Goal: Communication & Community: Answer question/provide support

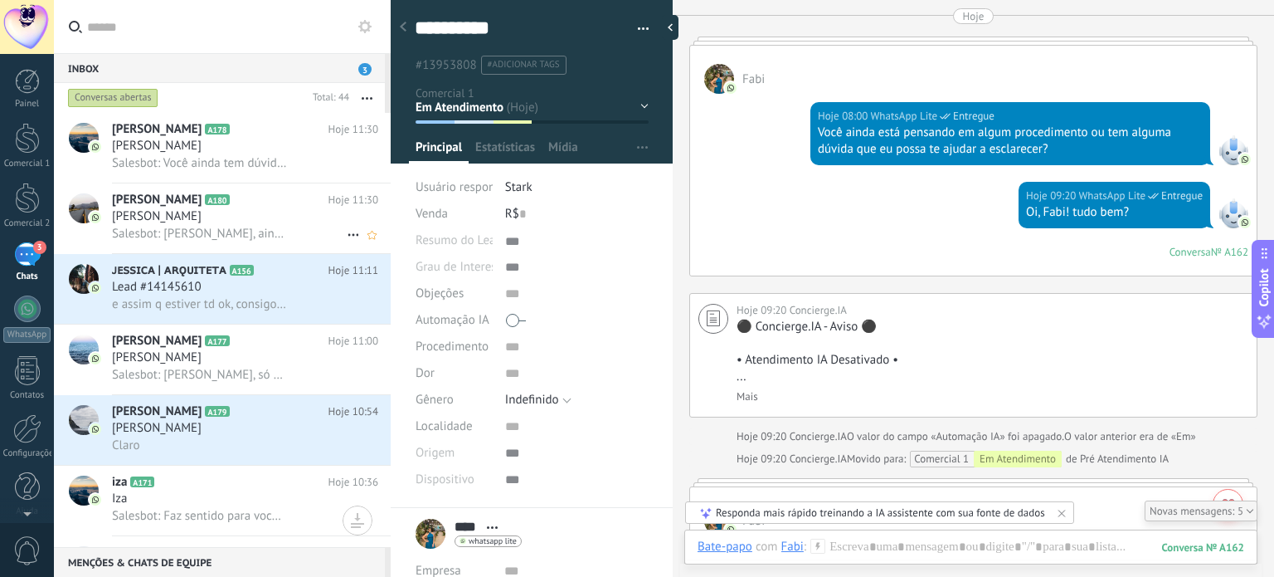
click at [249, 208] on h2 "Silvia A180" at bounding box center [220, 200] width 217 height 17
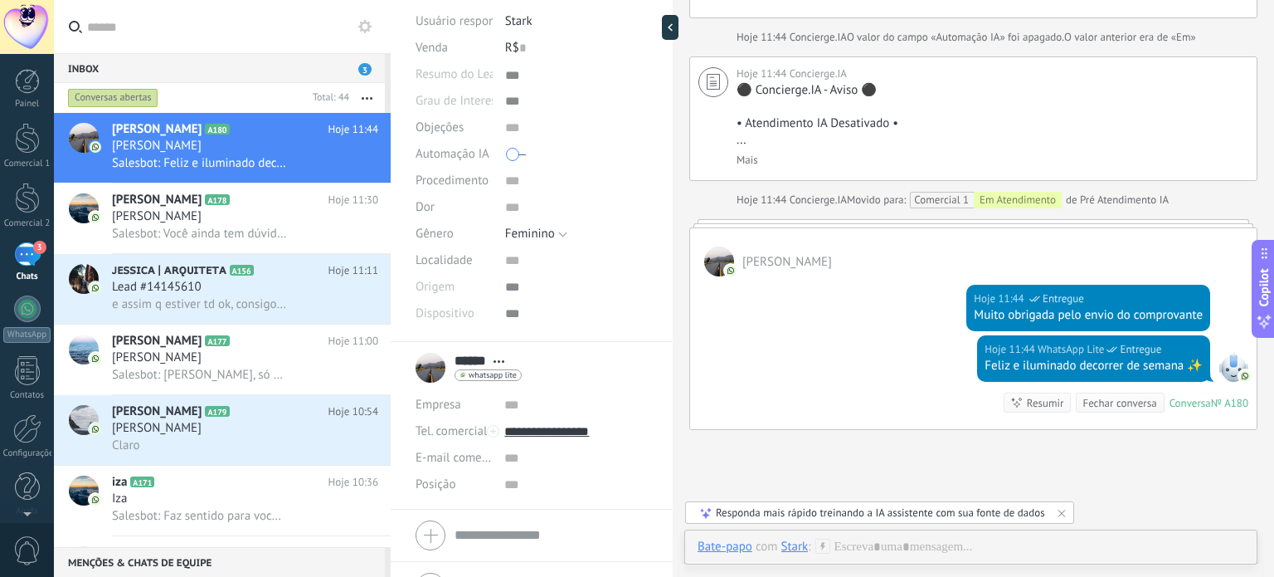
scroll to position [1078, 0]
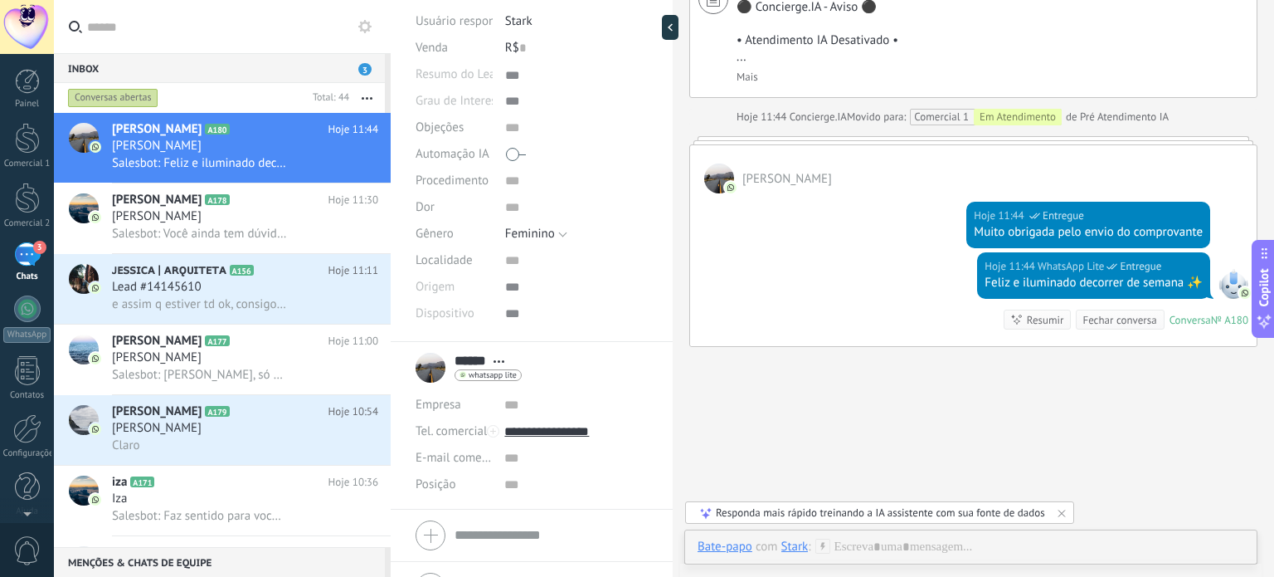
click at [478, 371] on span "whatsapp lite" at bounding box center [493, 375] width 48 height 8
click at [542, 355] on div at bounding box center [637, 288] width 1274 height 577
click at [345, 165] on icon at bounding box center [353, 164] width 20 height 20
click at [304, 148] on div at bounding box center [637, 288] width 1274 height 577
click at [99, 145] on img at bounding box center [96, 147] width 12 height 12
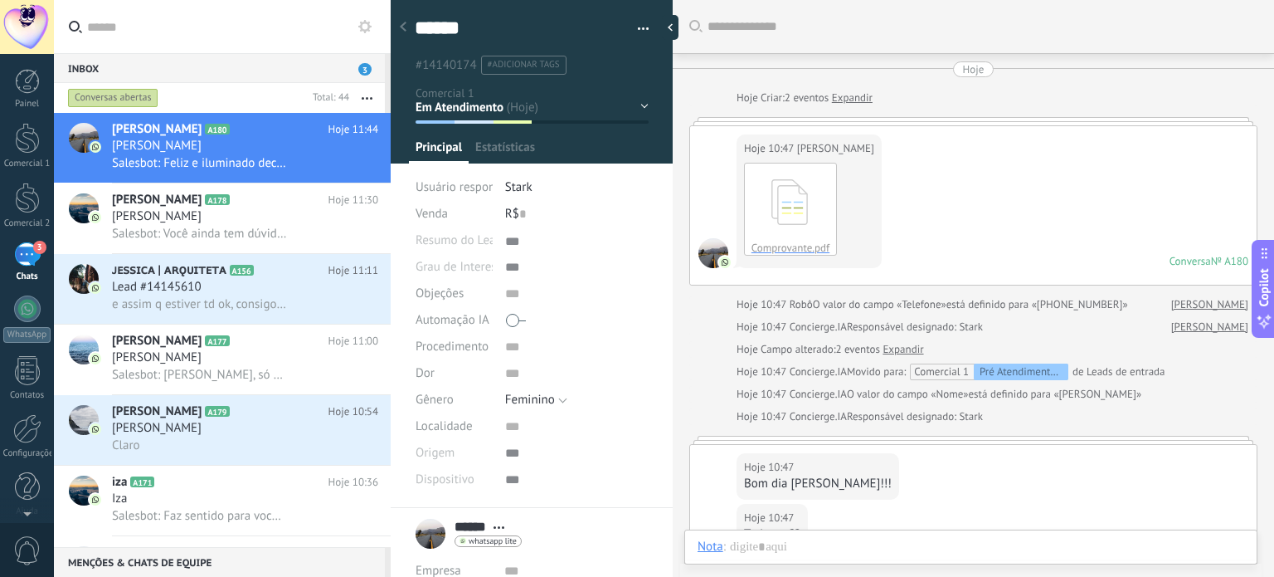
scroll to position [1099, 0]
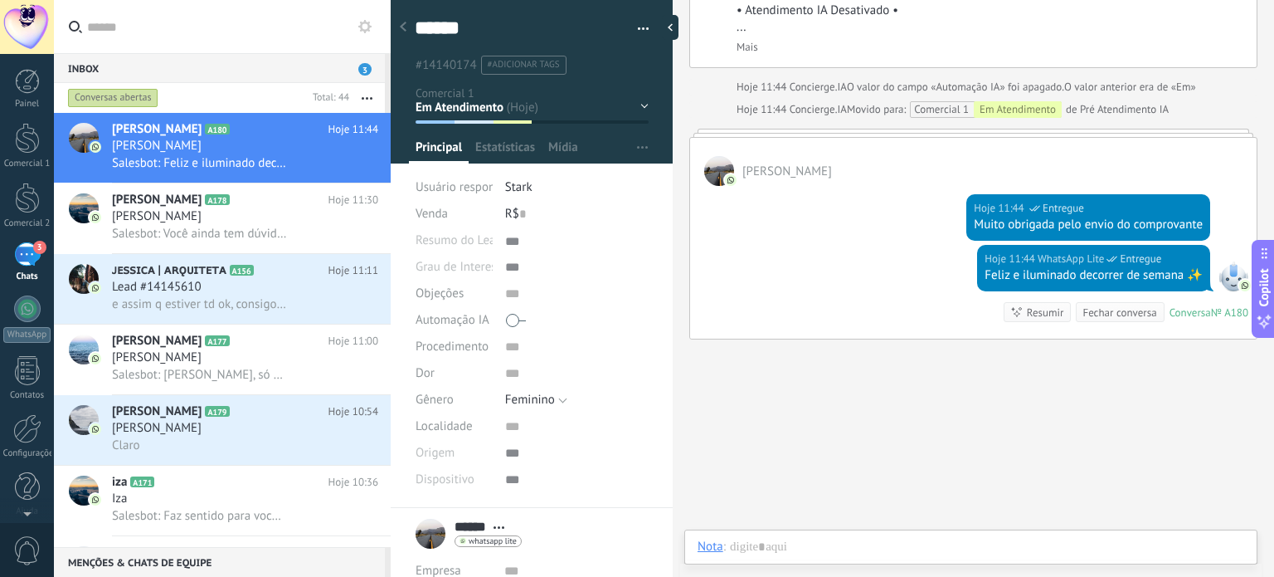
click at [634, 27] on button "button" at bounding box center [637, 29] width 24 height 25
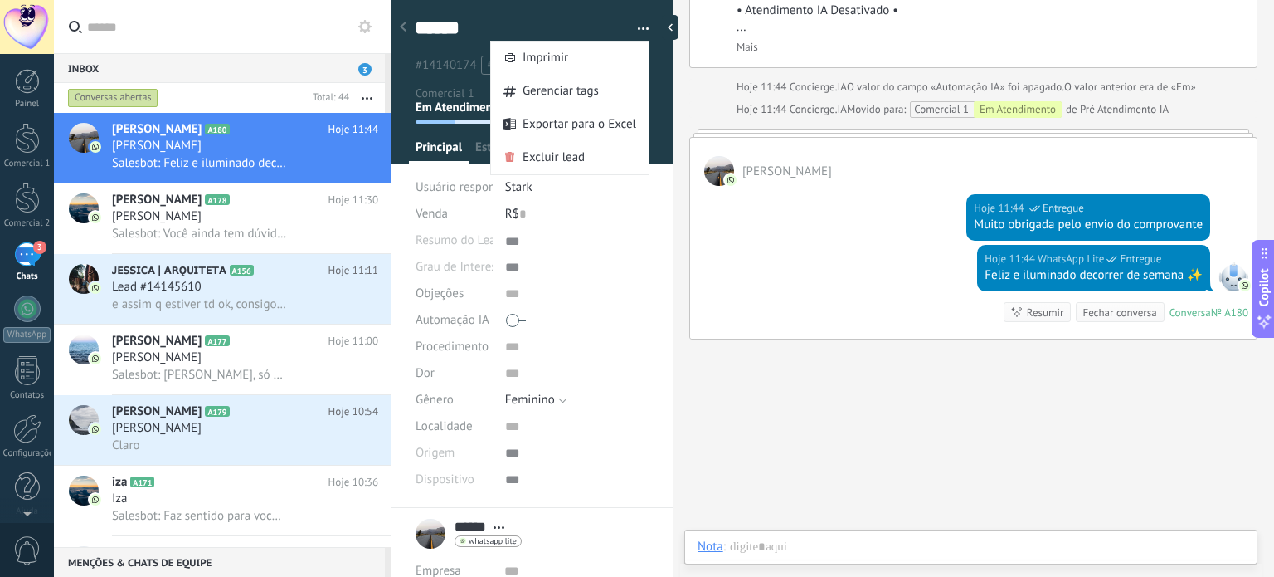
click at [621, 221] on div "R$ 0" at bounding box center [577, 214] width 144 height 27
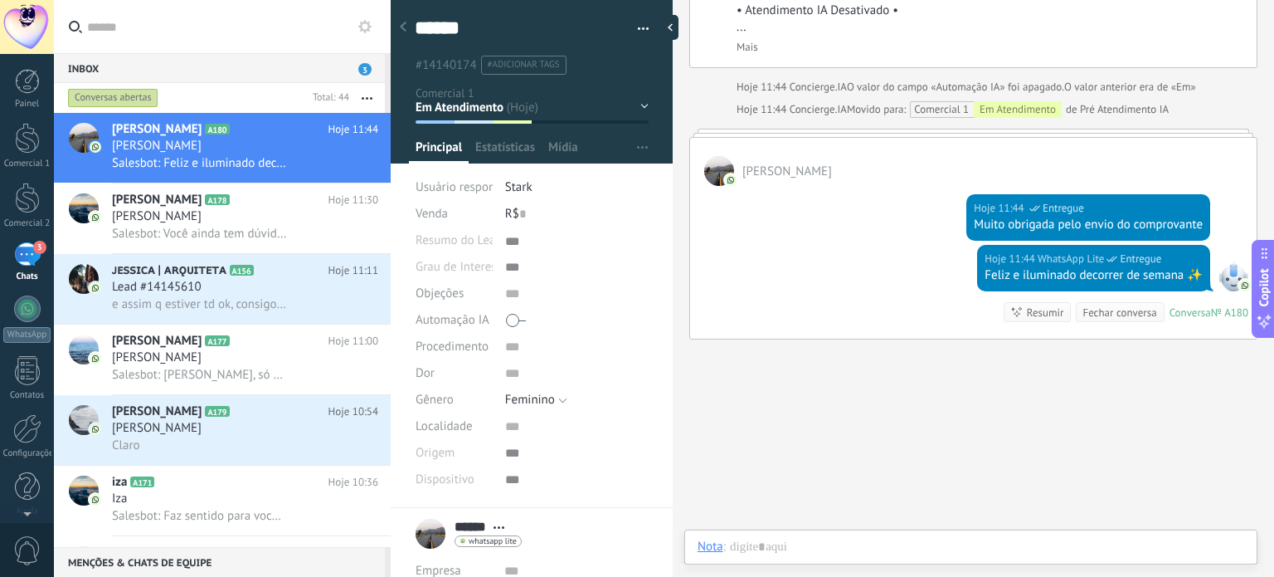
click at [406, 22] on div at bounding box center [403, 28] width 23 height 32
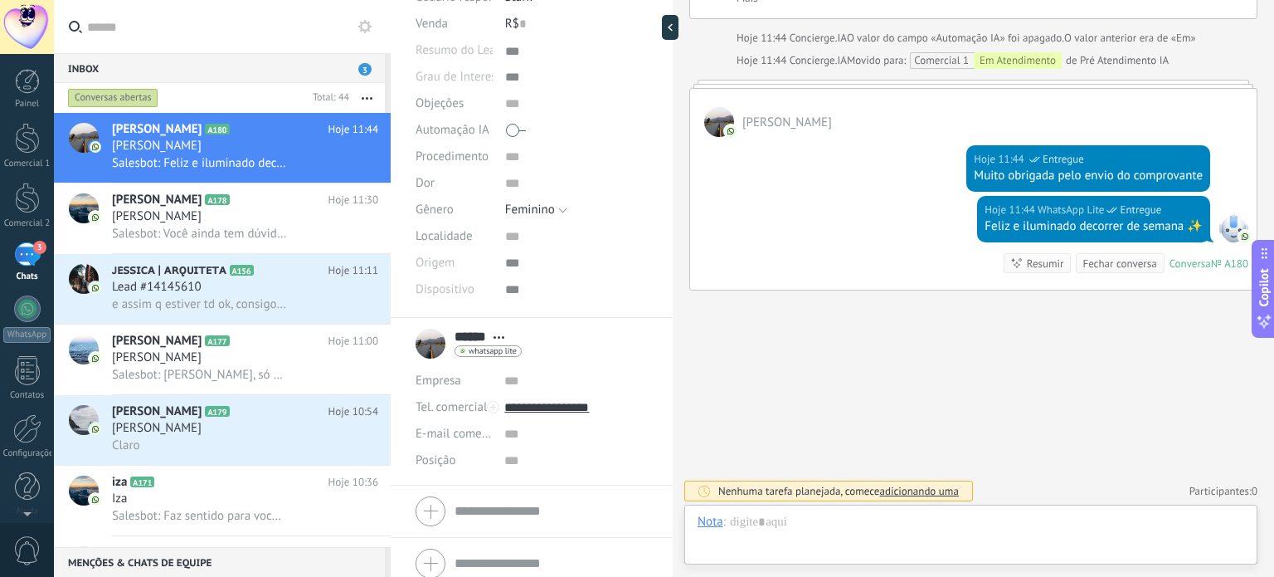
scroll to position [202, 0]
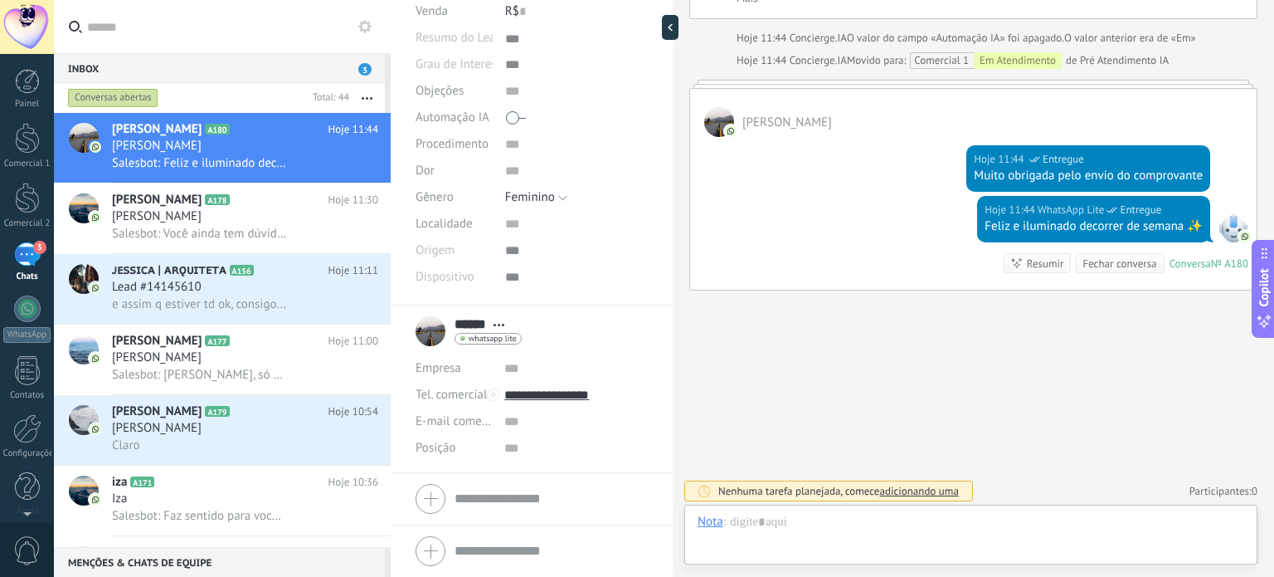
click at [494, 323] on span "Abrir detalhes Copiar nome Desvincular Contato principal" at bounding box center [498, 325] width 27 height 12
click at [538, 344] on link "Abrir detalhes" at bounding box center [555, 347] width 75 height 16
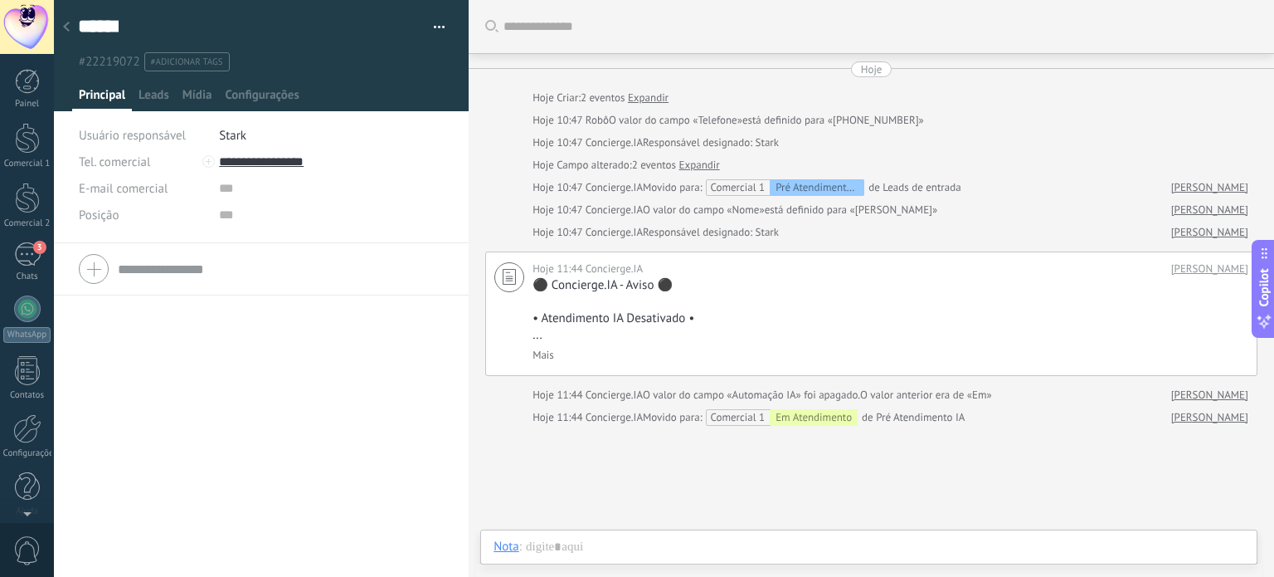
click at [70, 26] on div at bounding box center [66, 28] width 23 height 32
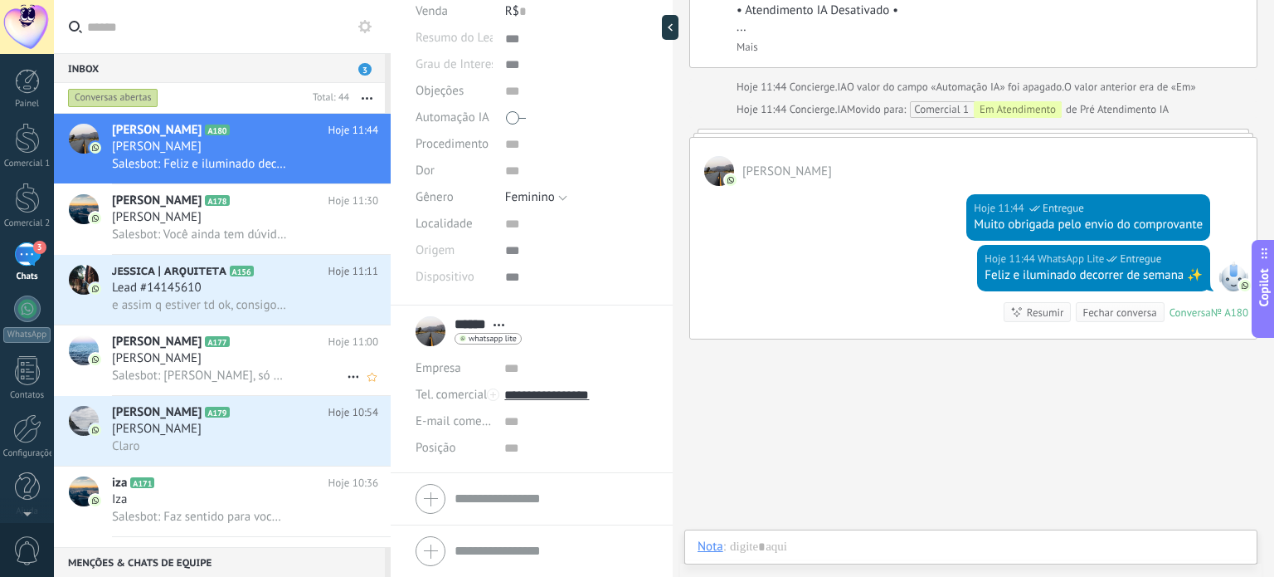
scroll to position [83, 0]
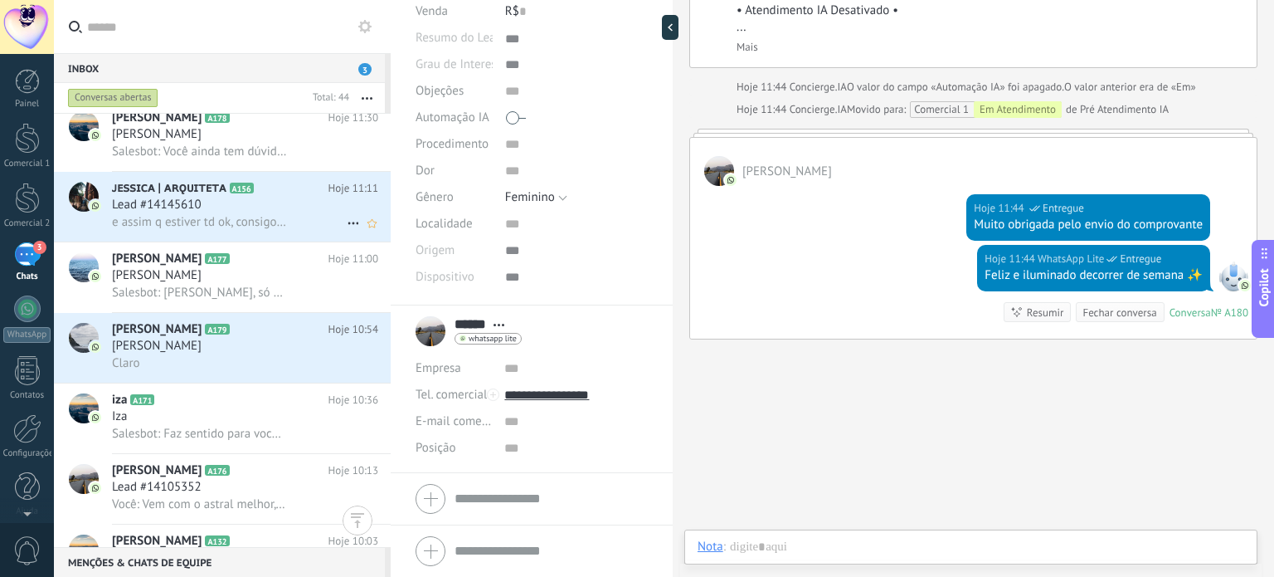
click at [194, 205] on span "Lead #14145610" at bounding box center [157, 205] width 90 height 17
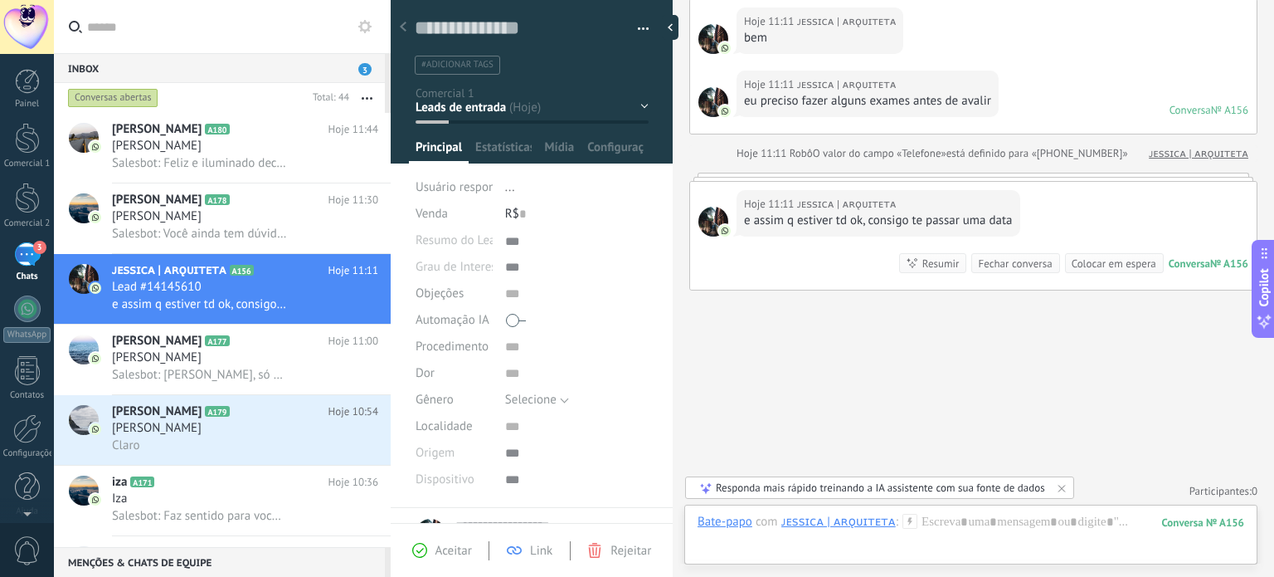
click at [992, 383] on div "Buscar Carregar mais Hoje Hoje Criar: 2 eventos Expandir ᴊᴇꜱꜱɪᴄᴀ | ᴀʀǫᴜɪᴛᴇᴛᴀ On…" at bounding box center [973, 86] width 601 height 988
click at [249, 152] on div "[PERSON_NAME]" at bounding box center [245, 146] width 266 height 17
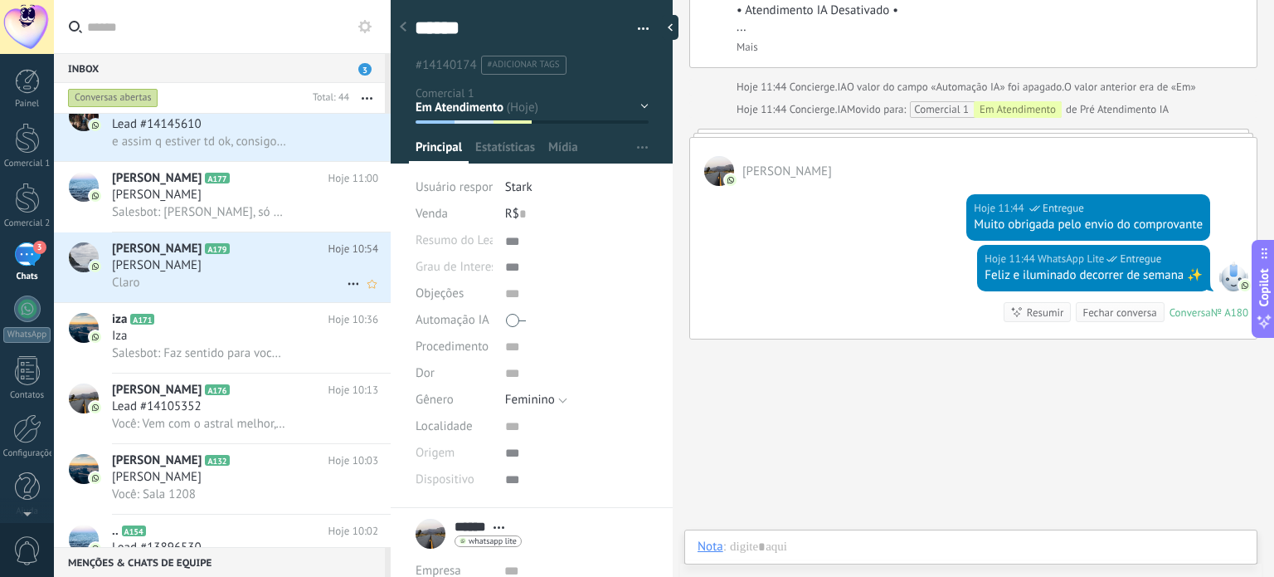
scroll to position [166, 0]
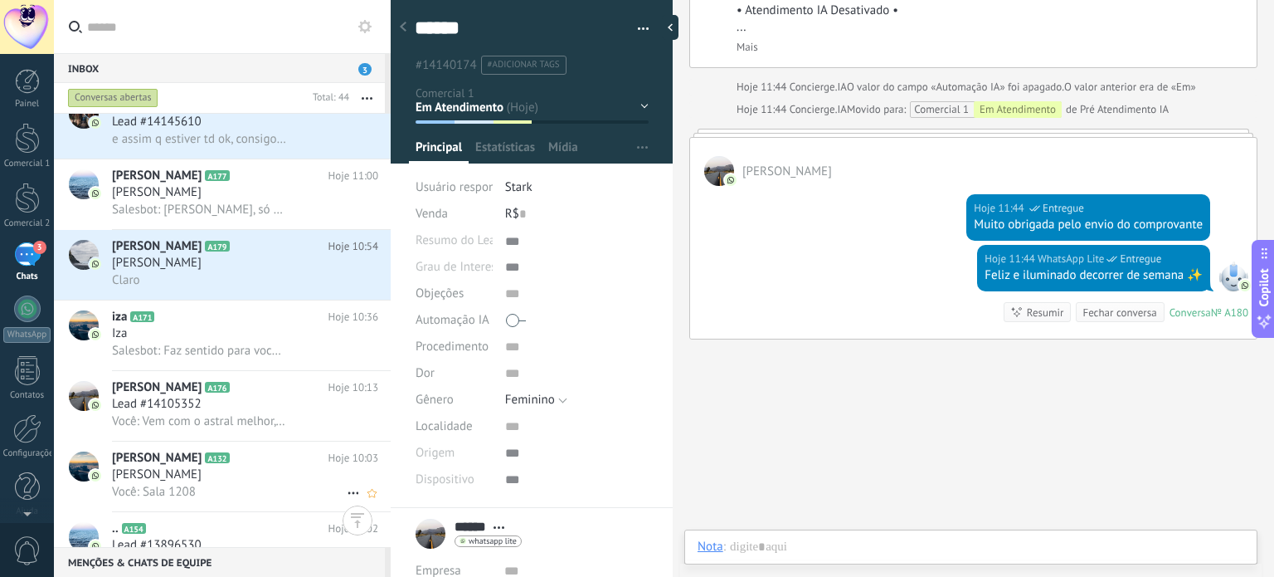
click at [251, 475] on div "[PERSON_NAME]" at bounding box center [245, 474] width 266 height 17
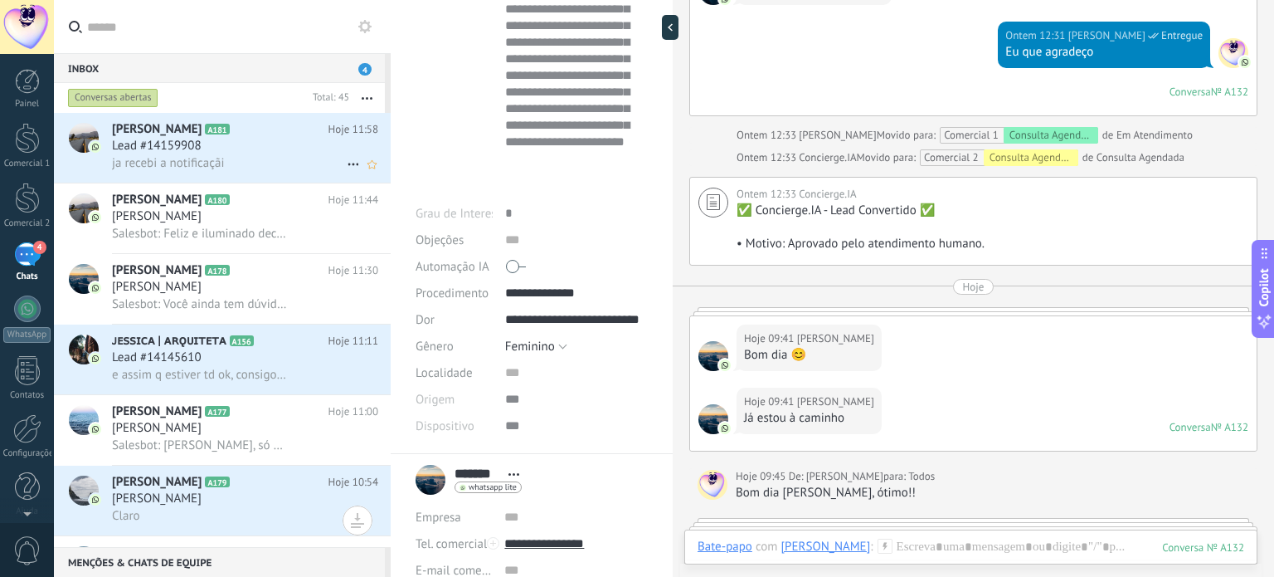
click at [252, 168] on div "ja recebi a notificaçãi" at bounding box center [245, 162] width 266 height 17
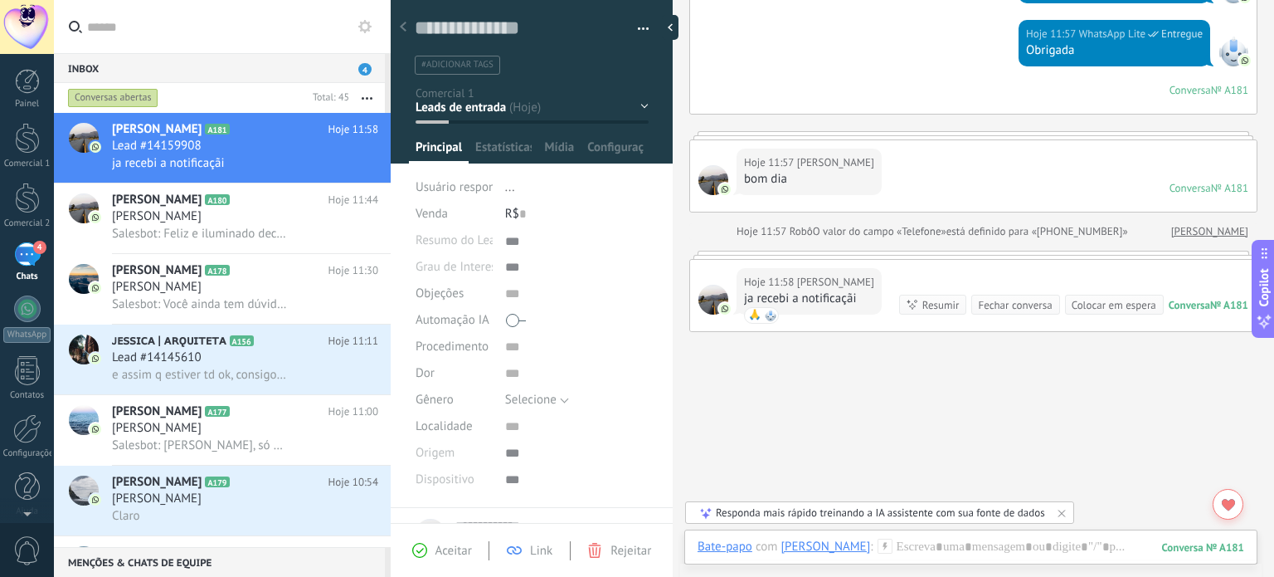
scroll to position [490, 0]
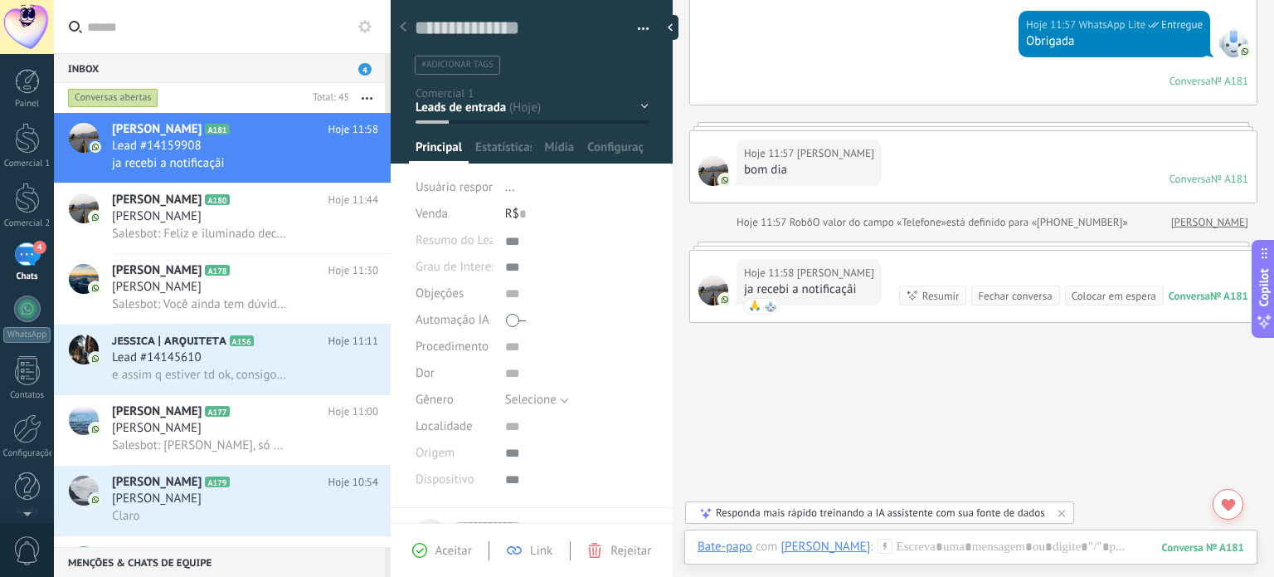
click at [706, 295] on div at bounding box center [713, 290] width 30 height 30
click at [706, 291] on div at bounding box center [713, 290] width 30 height 30
drag, startPoint x: 706, startPoint y: 288, endPoint x: 760, endPoint y: 394, distance: 119.1
click at [760, 394] on div "Buscar Carregar mais Hoje Hoje Criar: 2 eventos Expandir [PERSON_NAME] Hoje 11:…" at bounding box center [973, 61] width 601 height 1102
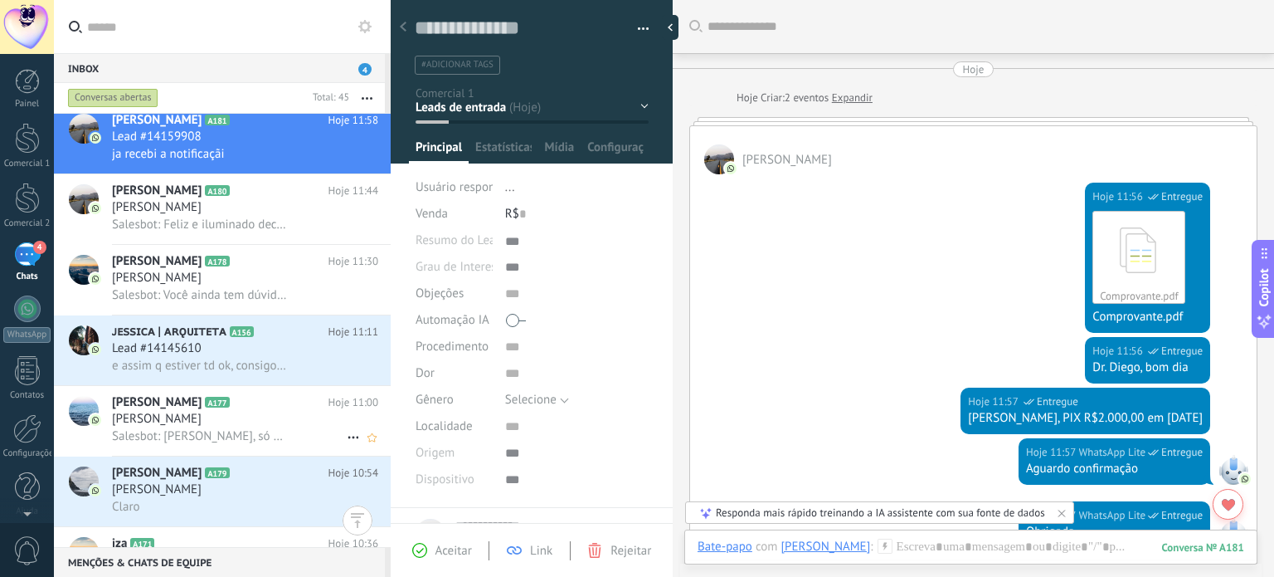
scroll to position [0, 0]
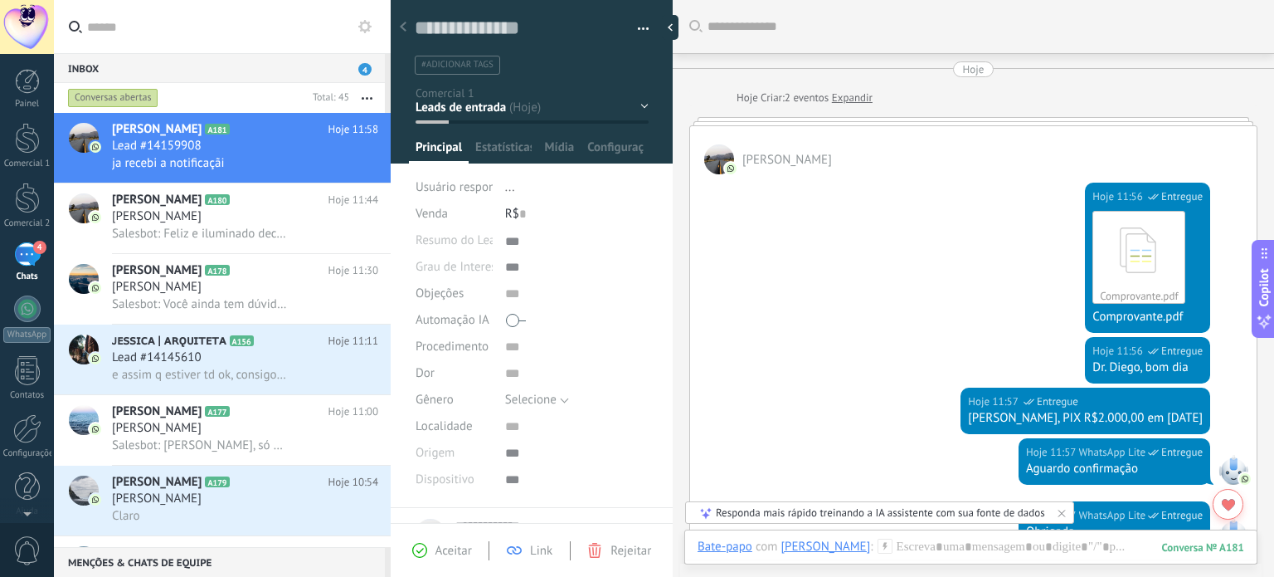
click at [722, 158] on div at bounding box center [719, 159] width 30 height 30
click at [723, 158] on div at bounding box center [719, 159] width 30 height 30
drag, startPoint x: 715, startPoint y: 161, endPoint x: 796, endPoint y: 134, distance: 85.8
click at [796, 134] on div "[PERSON_NAME]" at bounding box center [973, 150] width 567 height 48
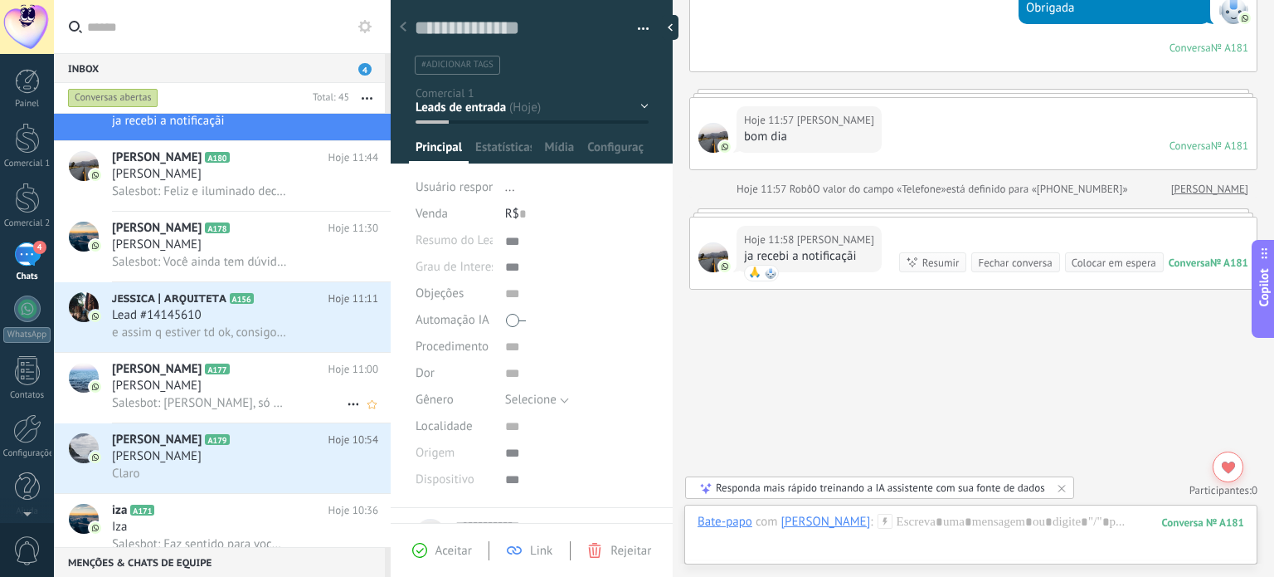
scroll to position [83, 0]
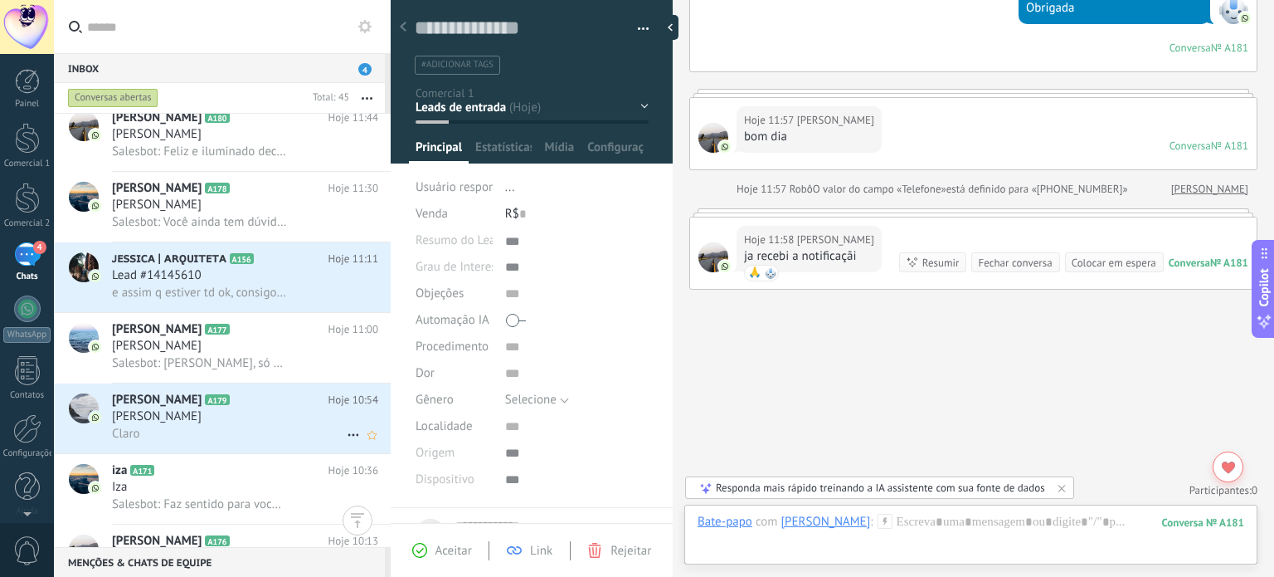
click at [90, 421] on img at bounding box center [96, 417] width 12 height 12
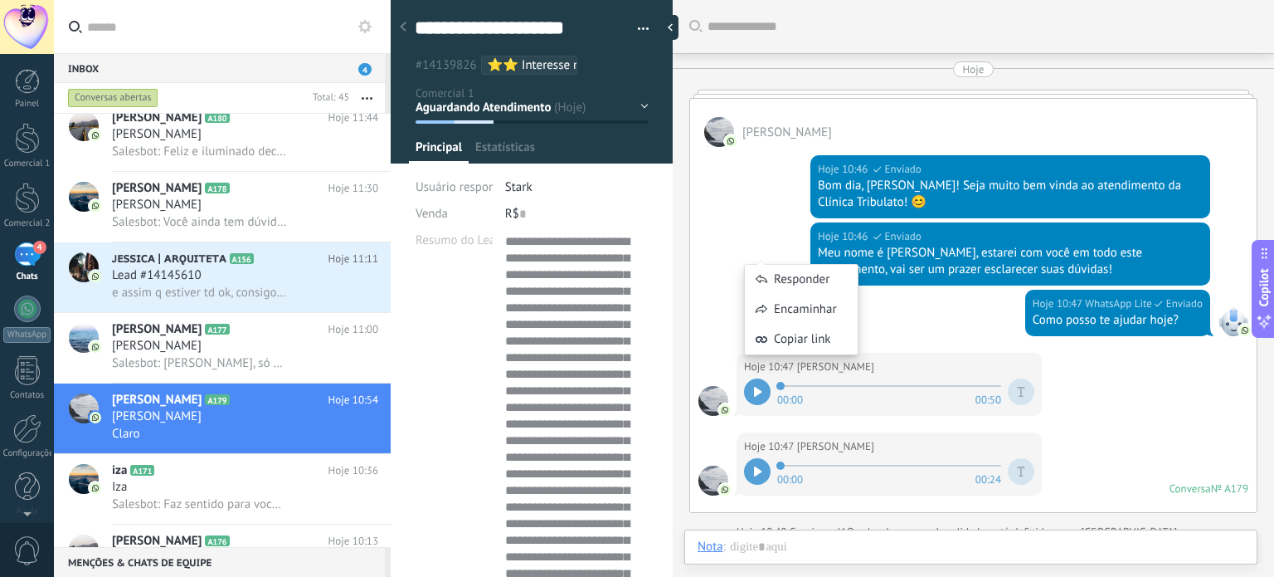
scroll to position [2831, 0]
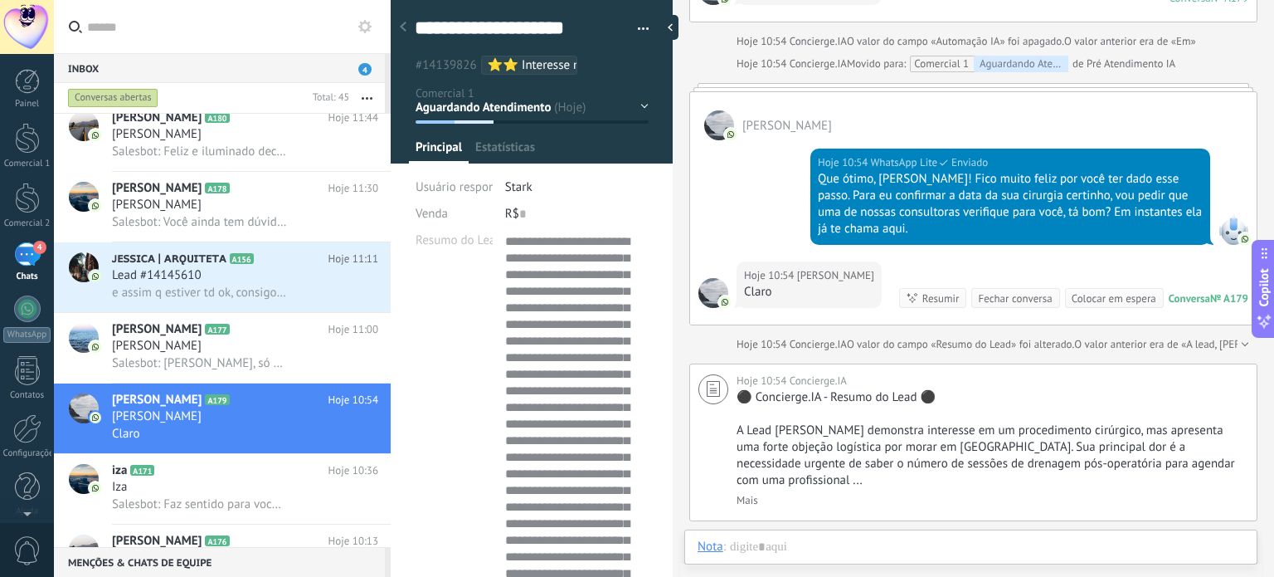
click at [703, 278] on div at bounding box center [713, 293] width 30 height 30
click at [702, 278] on div at bounding box center [713, 293] width 30 height 30
drag, startPoint x: 702, startPoint y: 265, endPoint x: 752, endPoint y: 172, distance: 106.5
click at [752, 172] on div "Hoje 10:54 WhatsApp Lite Enviado Que ótimo, [PERSON_NAME]! Fico muito feliz por…" at bounding box center [973, 200] width 567 height 121
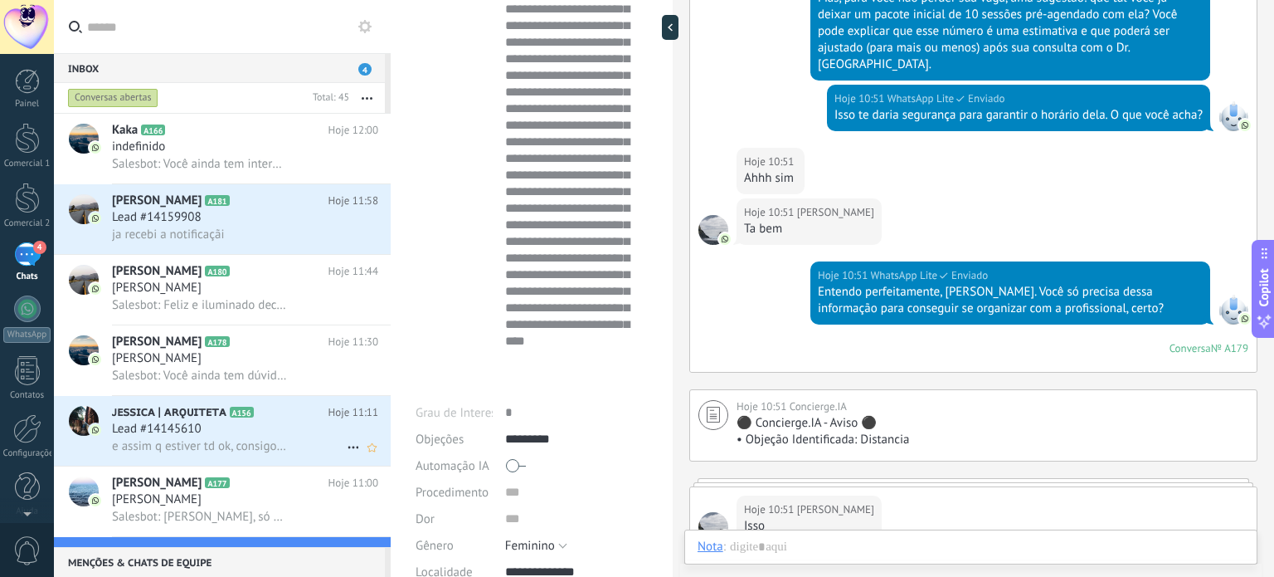
scroll to position [0, 0]
click at [241, 220] on div "Lead #14159908" at bounding box center [245, 216] width 266 height 17
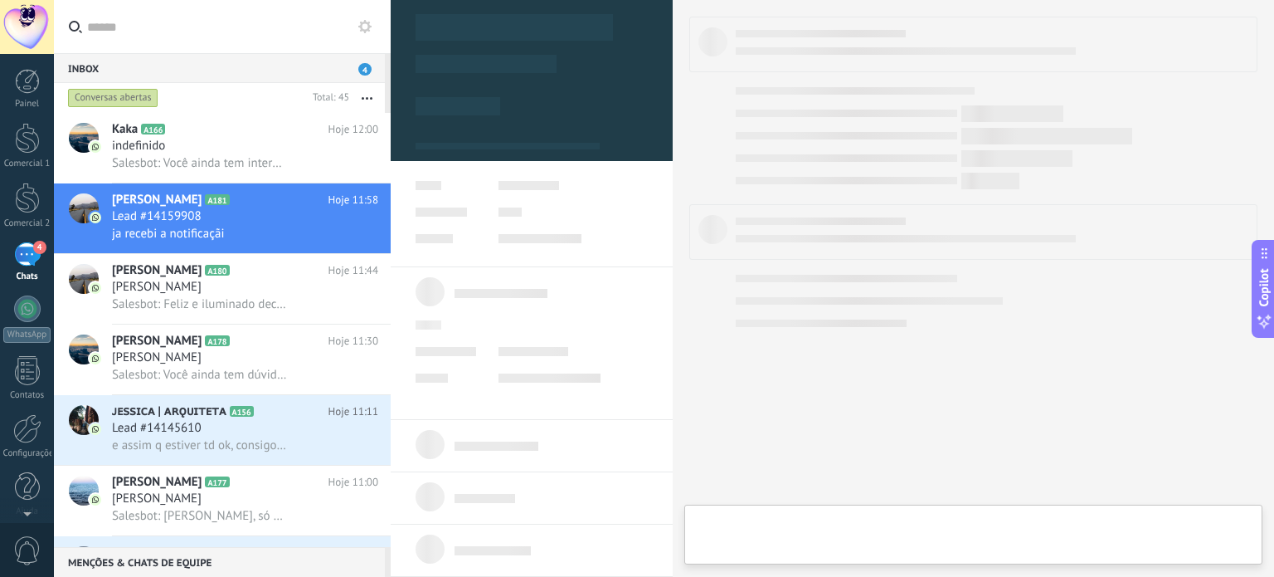
type textarea "***"
